Goal: Register for event/course

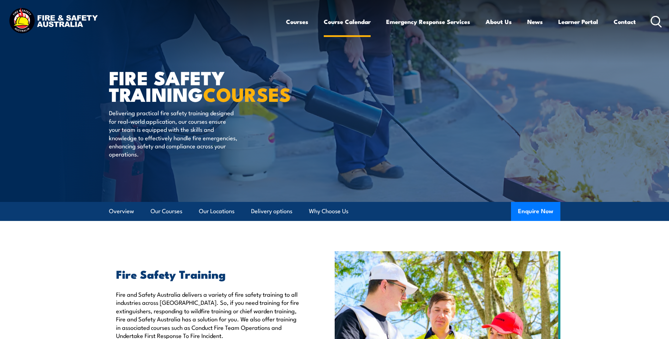
click at [348, 22] on link "Course Calendar" at bounding box center [347, 21] width 47 height 19
click at [359, 23] on link "Course Calendar" at bounding box center [347, 21] width 47 height 19
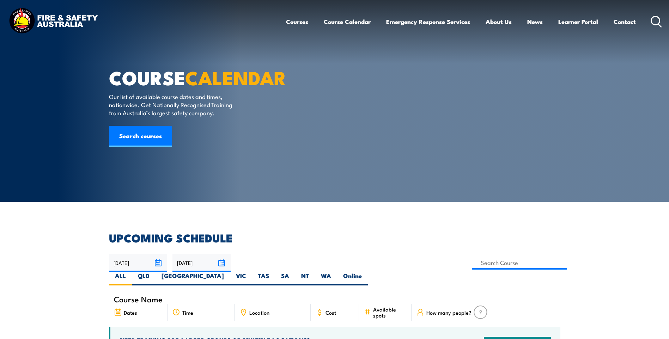
click at [231, 27] on div "Courses Course Calendar Emergency Response Services Services Overview Emergency…" at bounding box center [334, 21] width 655 height 30
click at [315, 272] on label "NT" at bounding box center [305, 279] width 20 height 14
click at [314, 272] on input "NT" at bounding box center [311, 274] width 5 height 5
radio input "true"
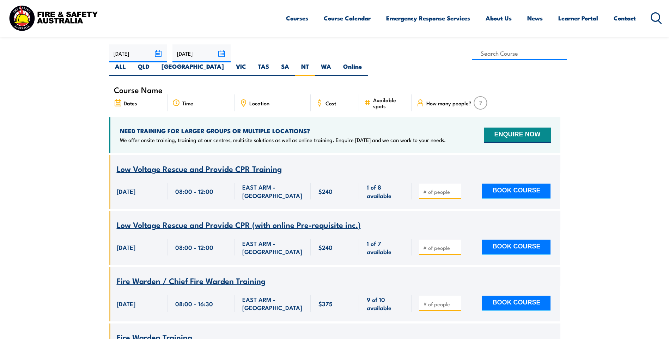
scroll to position [233, 0]
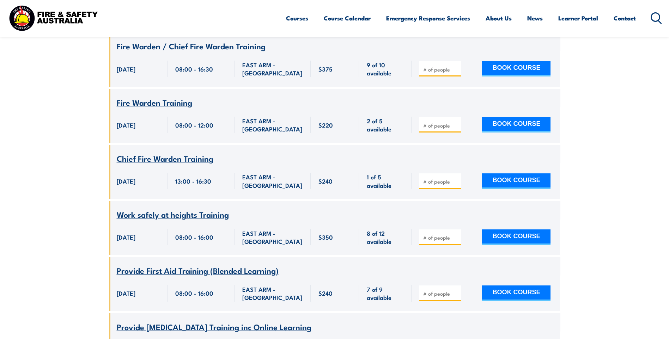
scroll to position [480, 0]
